Goal: Information Seeking & Learning: Learn about a topic

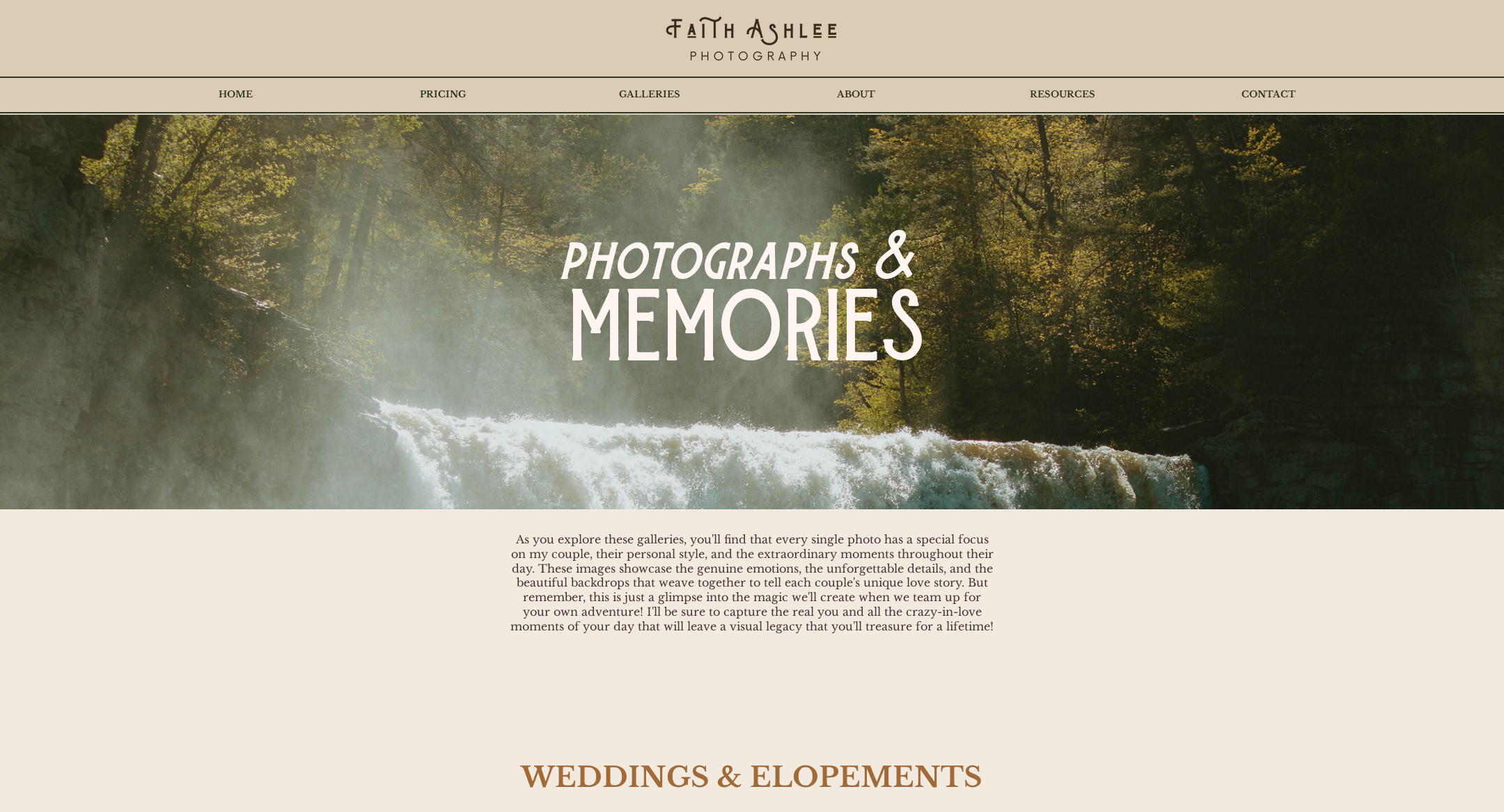
scroll to position [1879, 0]
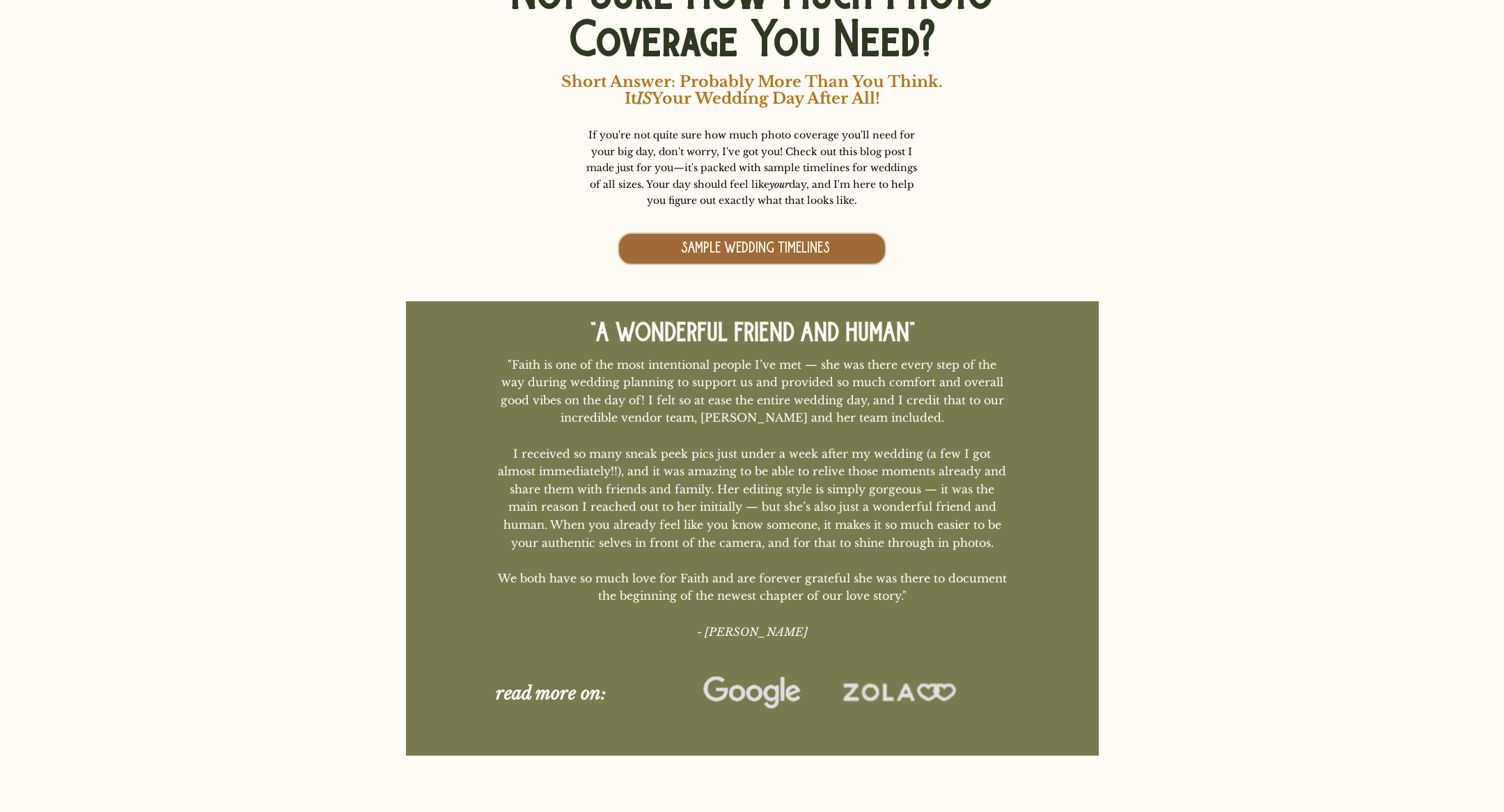
scroll to position [9550, 0]
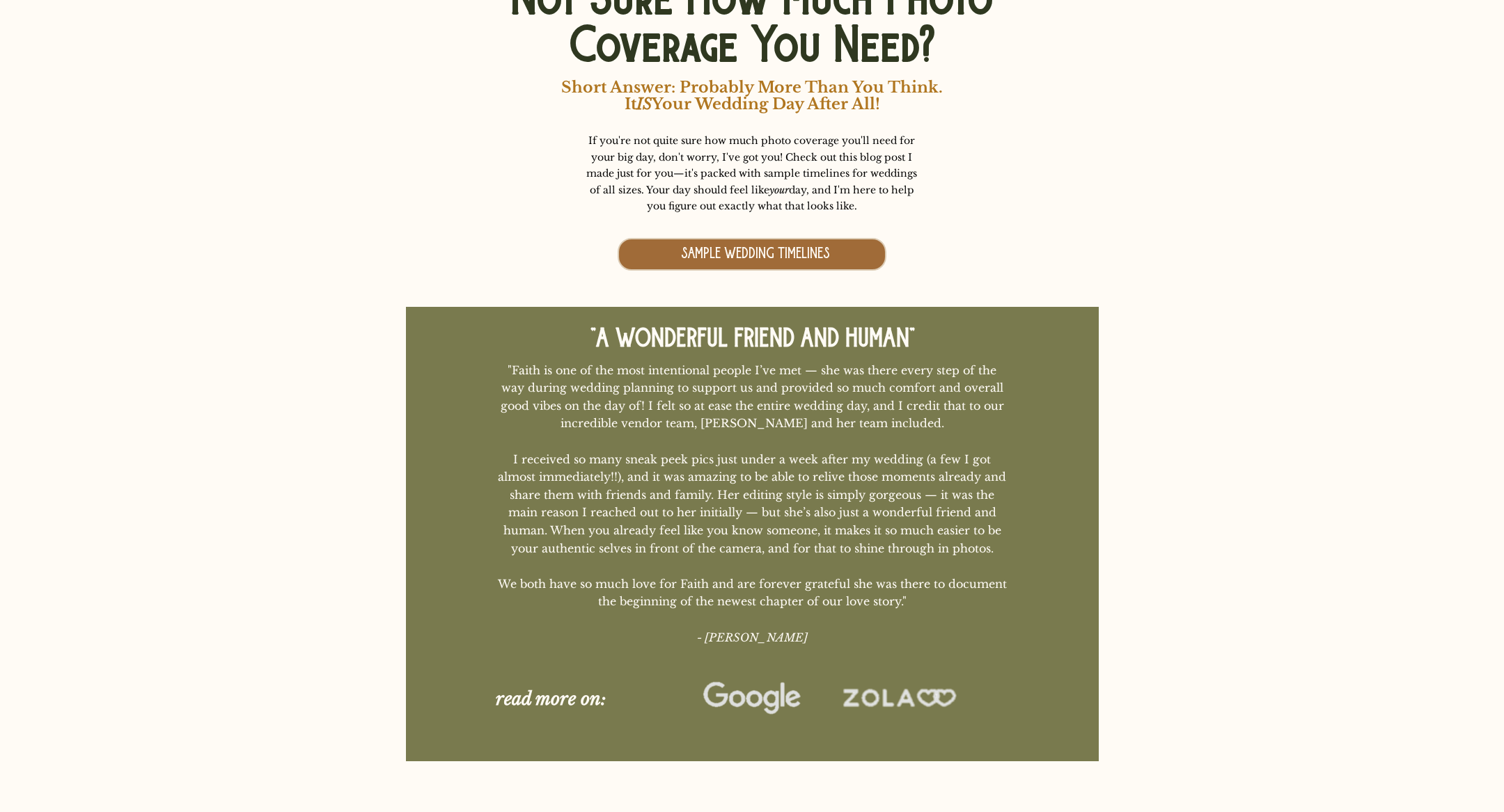
click at [735, 252] on span "SAMPLE WEDDING TIMELINES" at bounding box center [756, 254] width 149 height 17
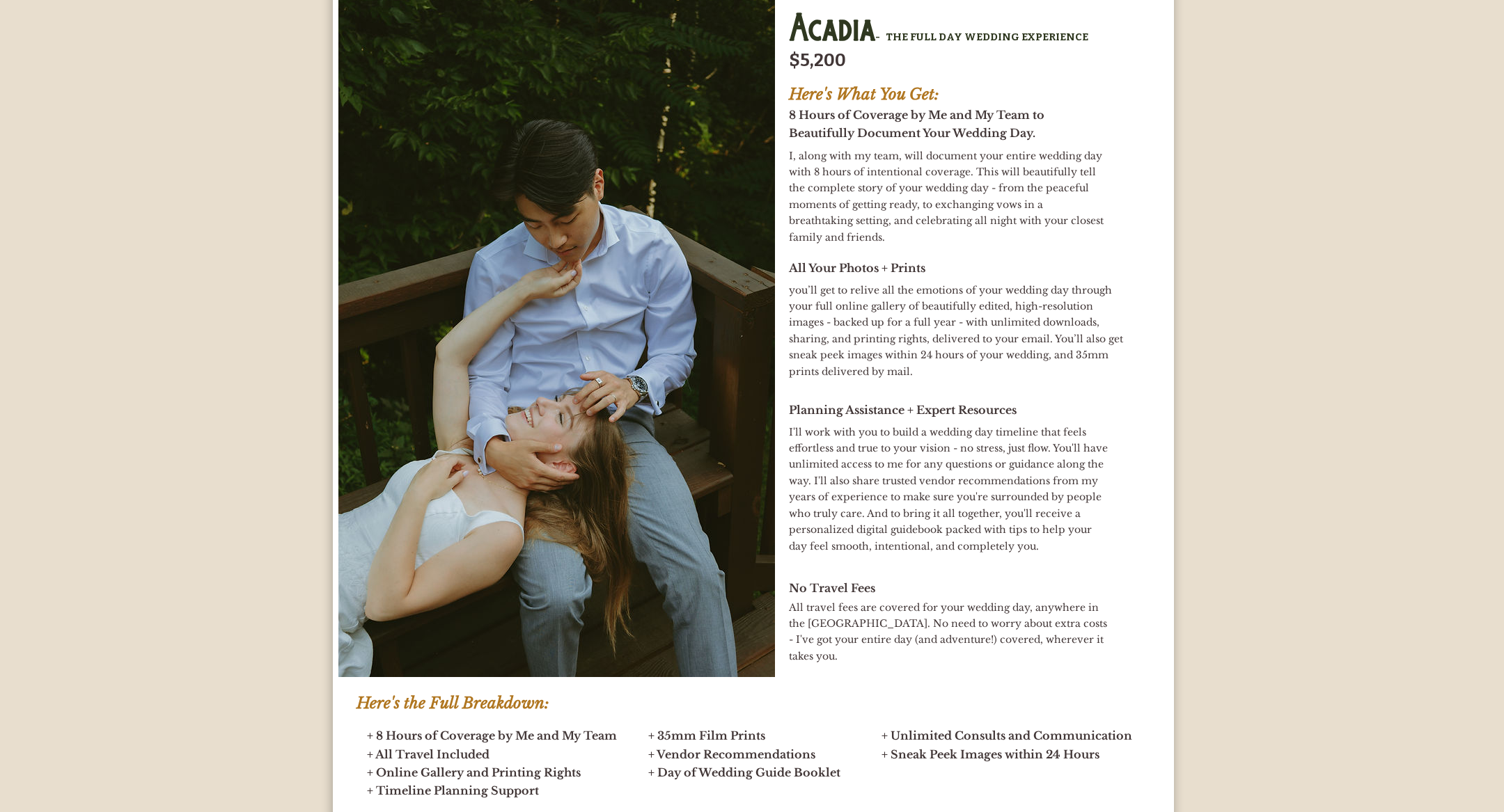
scroll to position [5874, 0]
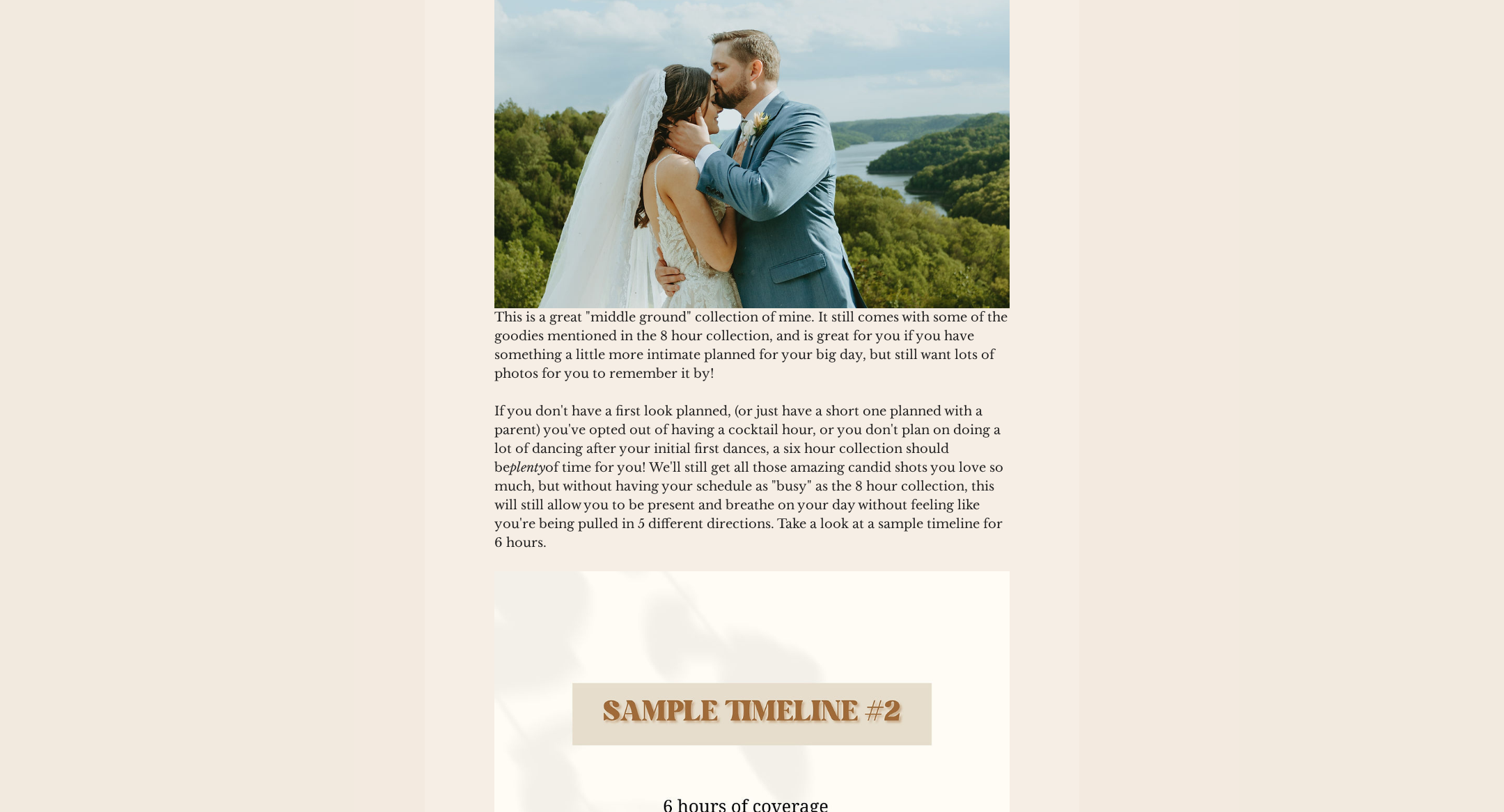
scroll to position [2299, 0]
